Goal: Task Accomplishment & Management: Manage account settings

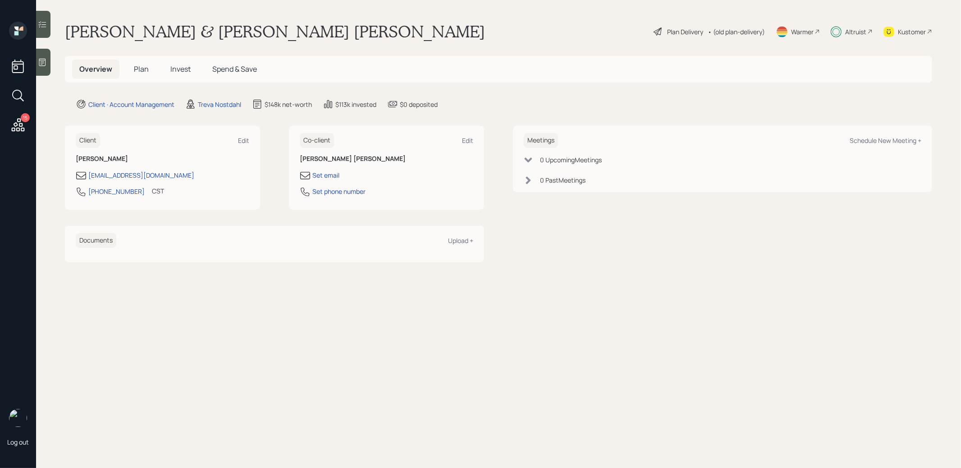
click at [179, 67] on span "Invest" at bounding box center [180, 69] width 20 height 10
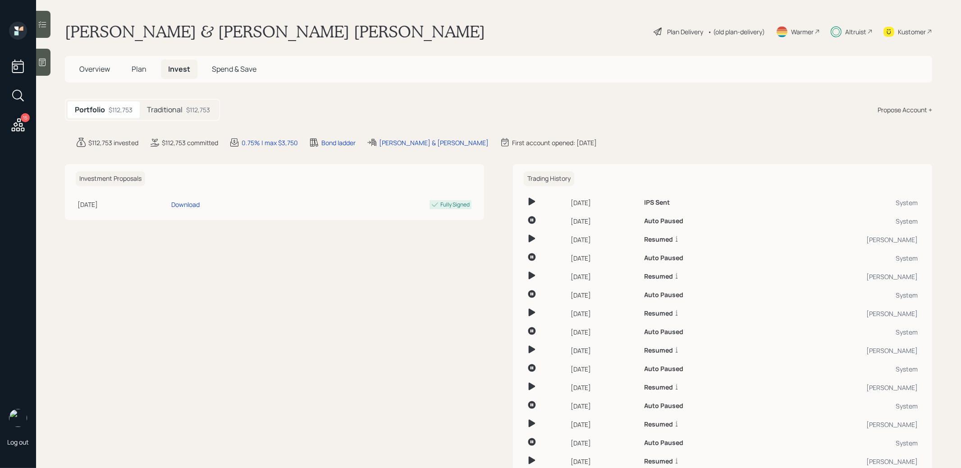
click at [92, 67] on span "Overview" at bounding box center [94, 69] width 31 height 10
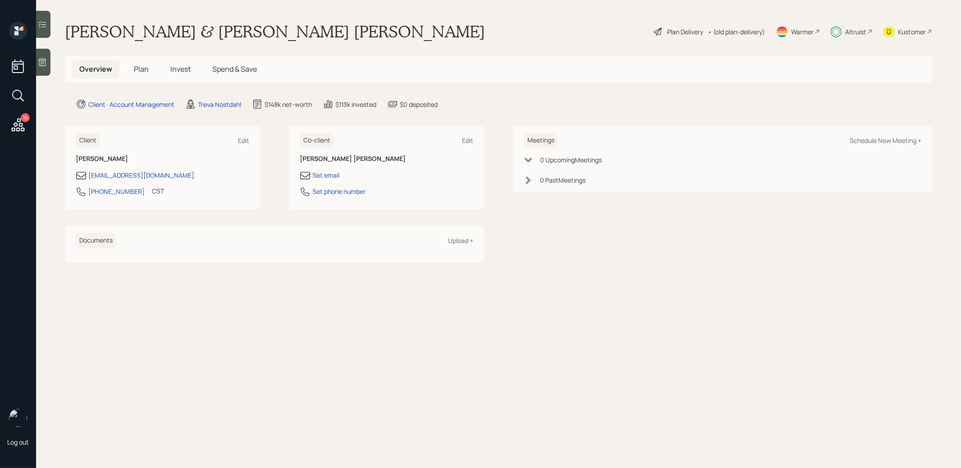
click at [143, 66] on span "Plan" at bounding box center [141, 69] width 15 height 10
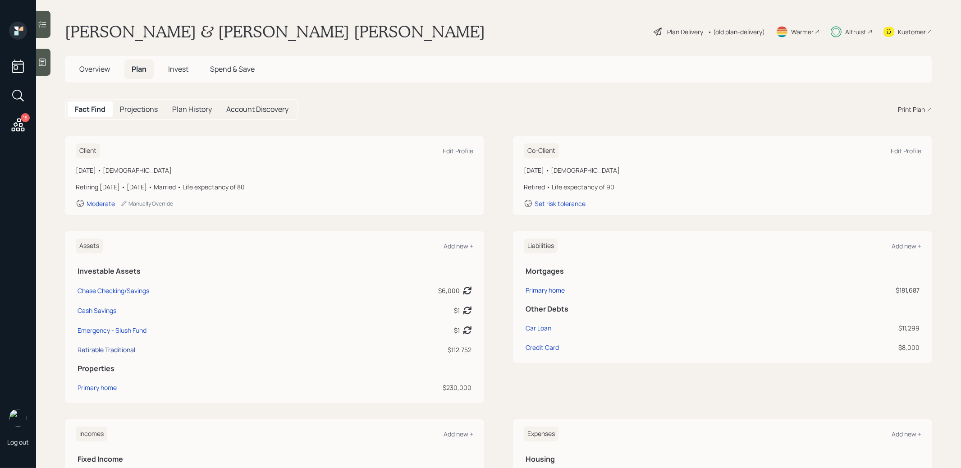
click at [115, 347] on div "Retirable Traditional" at bounding box center [106, 349] width 58 height 9
select select "ira"
select select "balanced"
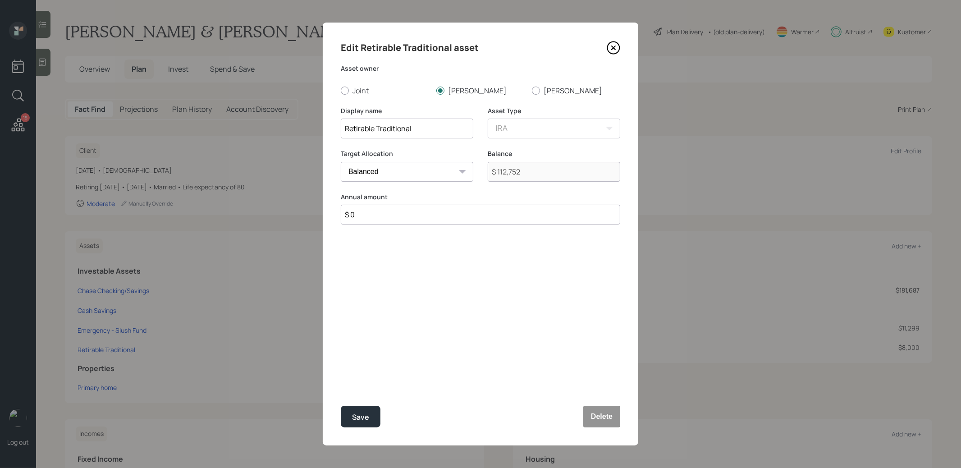
click at [612, 53] on icon at bounding box center [613, 48] width 14 height 14
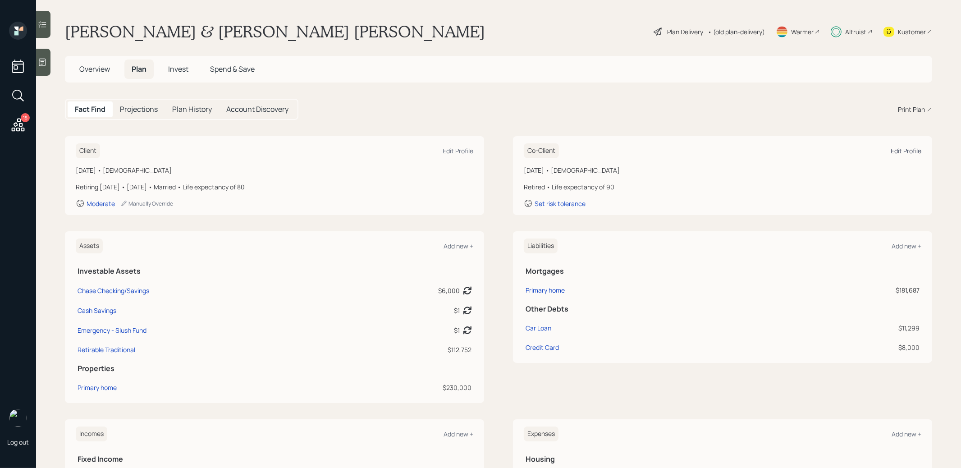
click at [912, 151] on div "Edit Profile" at bounding box center [905, 150] width 31 height 9
select select "9"
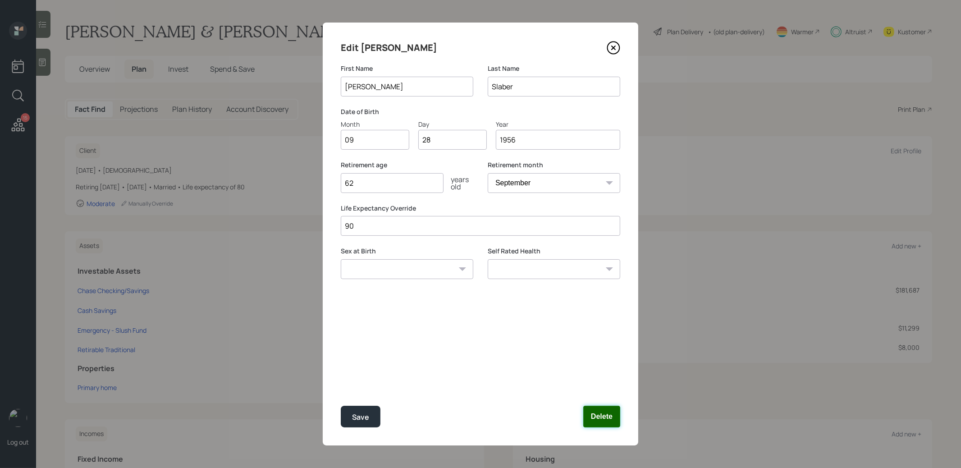
click at [611, 415] on button "Delete" at bounding box center [601, 416] width 37 height 22
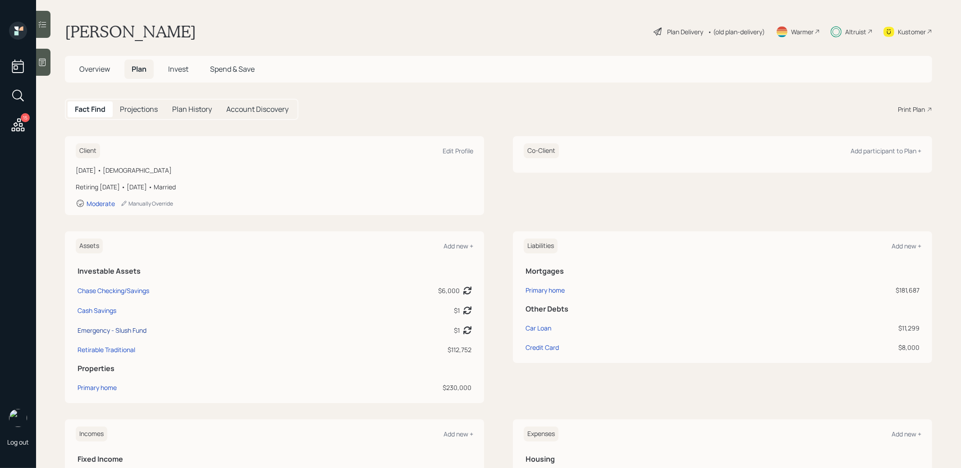
click at [131, 330] on div "Emergency - Slush Fund" at bounding box center [111, 329] width 69 height 9
select select "emergency_fund"
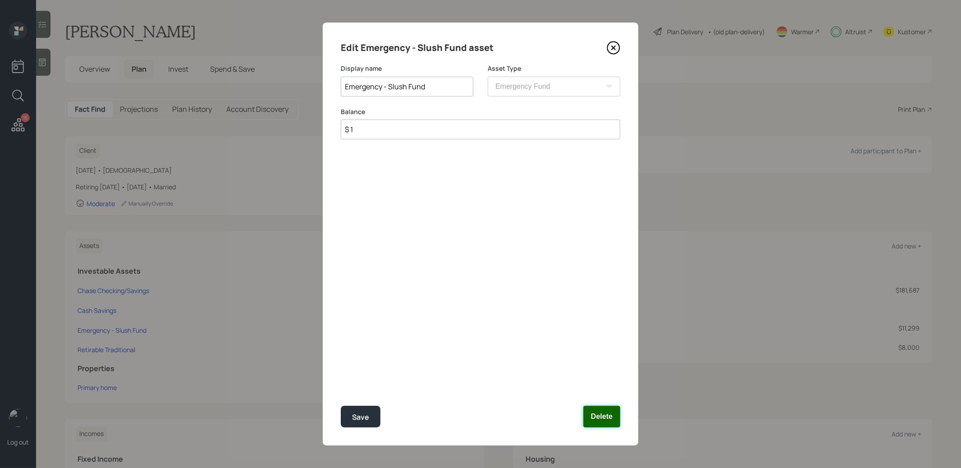
click at [605, 414] on button "Delete" at bounding box center [601, 416] width 37 height 22
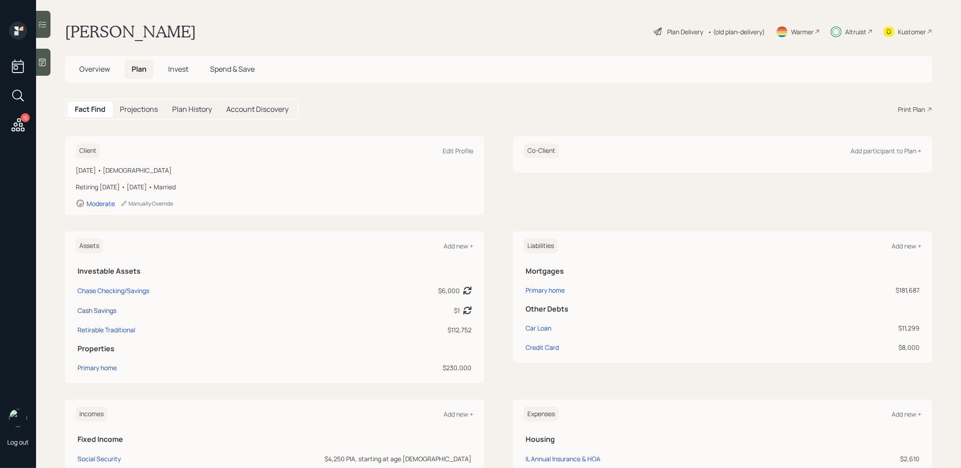
click at [108, 308] on div "Cash Savings" at bounding box center [96, 309] width 39 height 9
select select "cash"
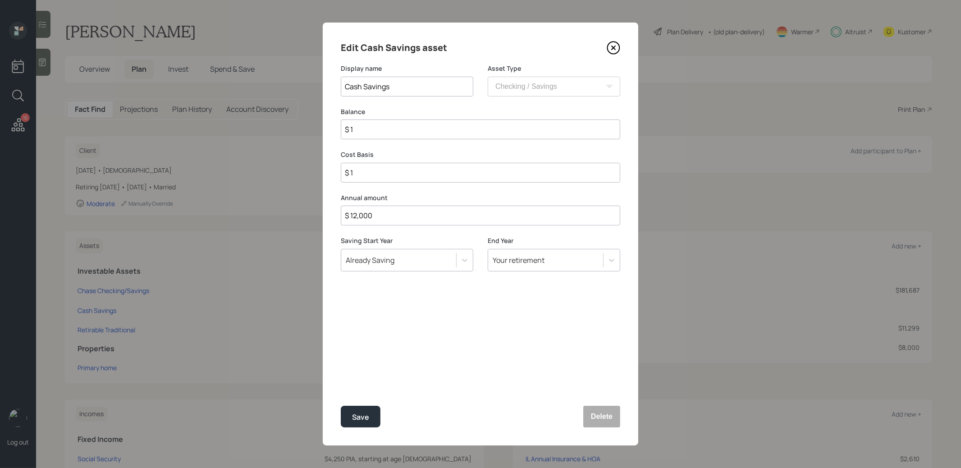
click at [615, 50] on icon at bounding box center [613, 48] width 14 height 14
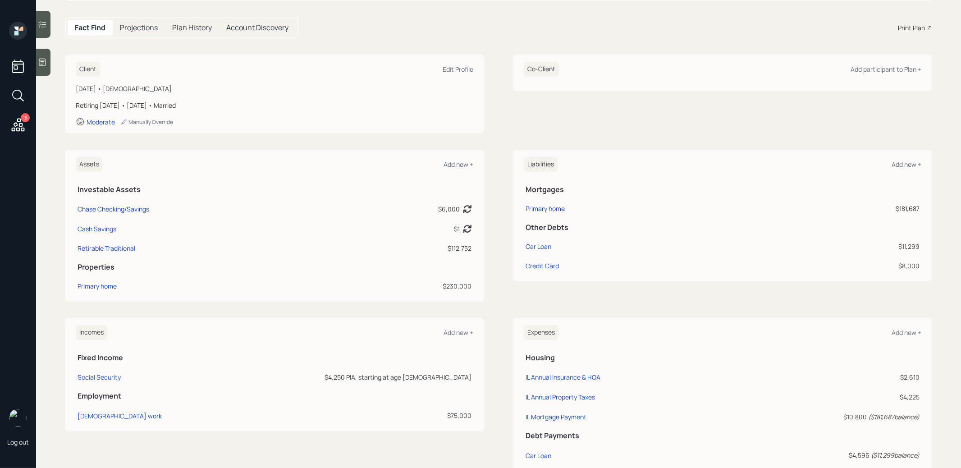
scroll to position [85, 0]
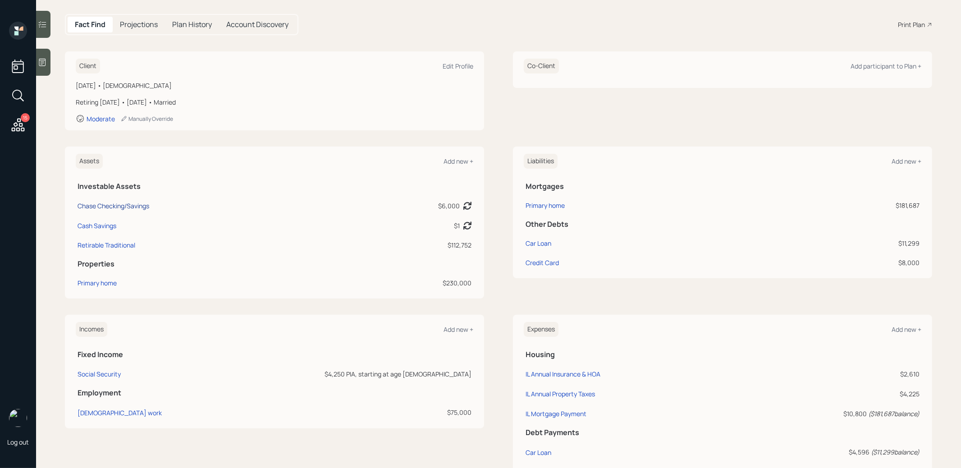
click at [139, 204] on div "Chase Checking/Savings" at bounding box center [113, 205] width 72 height 9
select select "emergency_fund"
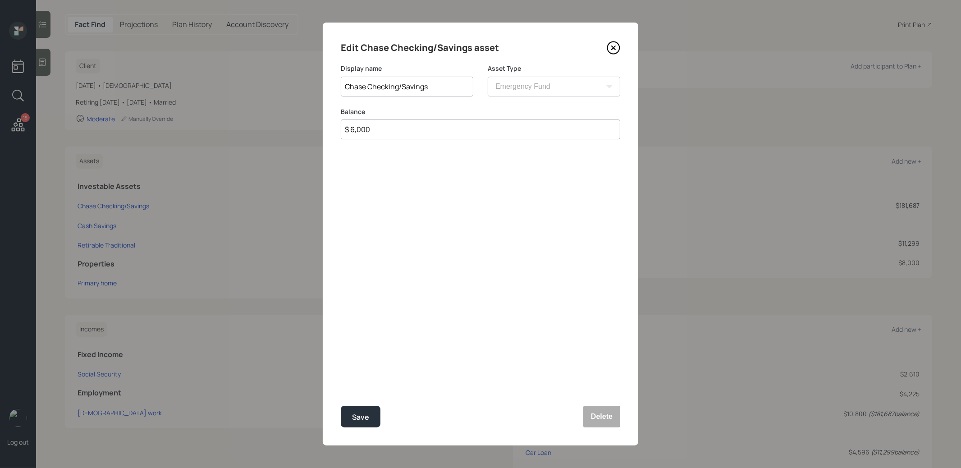
click at [614, 50] on icon at bounding box center [613, 48] width 14 height 14
